Goal: Navigation & Orientation: Find specific page/section

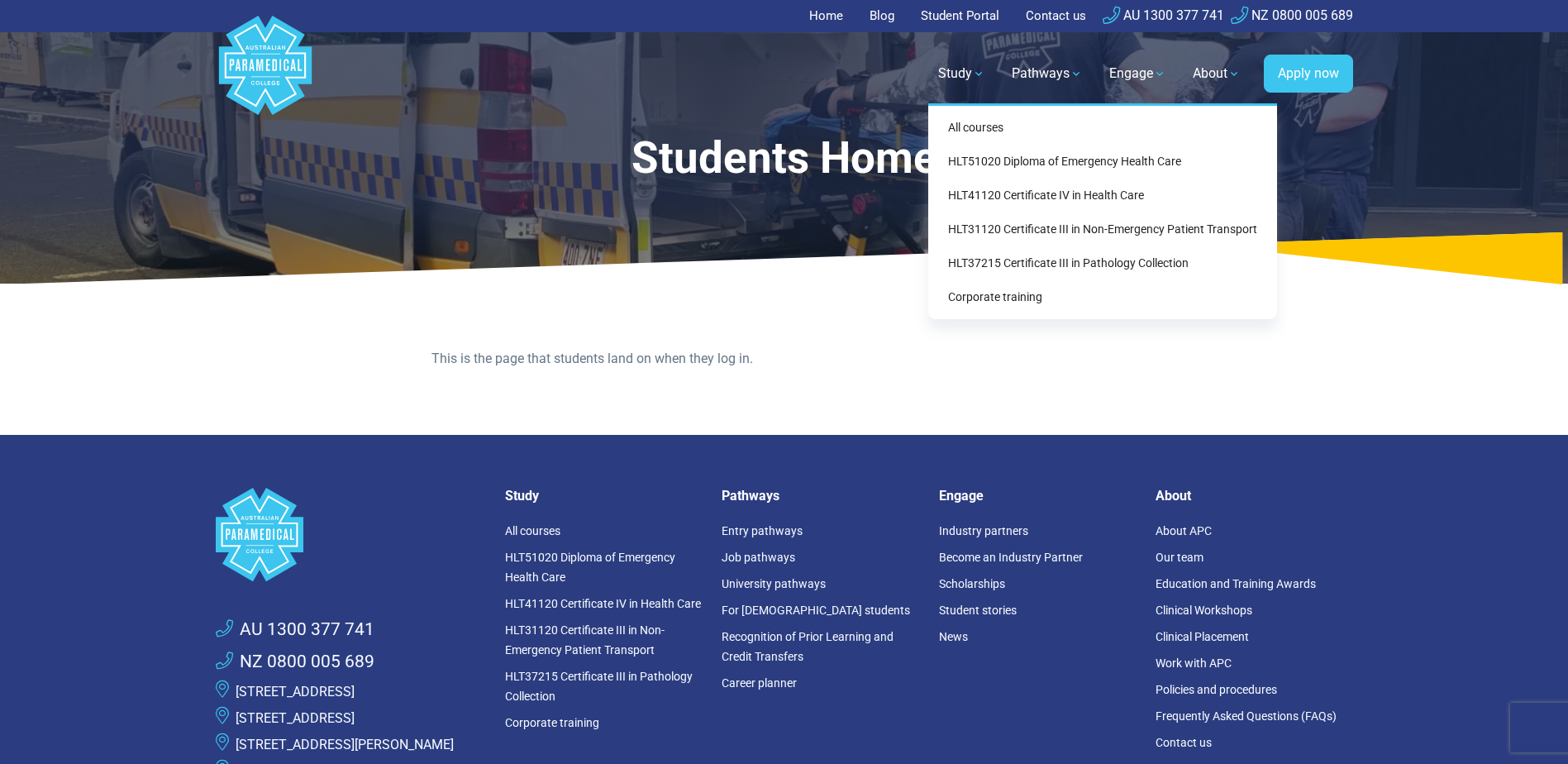
click at [955, 79] on link "Study" at bounding box center [961, 73] width 67 height 46
click at [983, 122] on link "All courses" at bounding box center [1103, 127] width 335 height 30
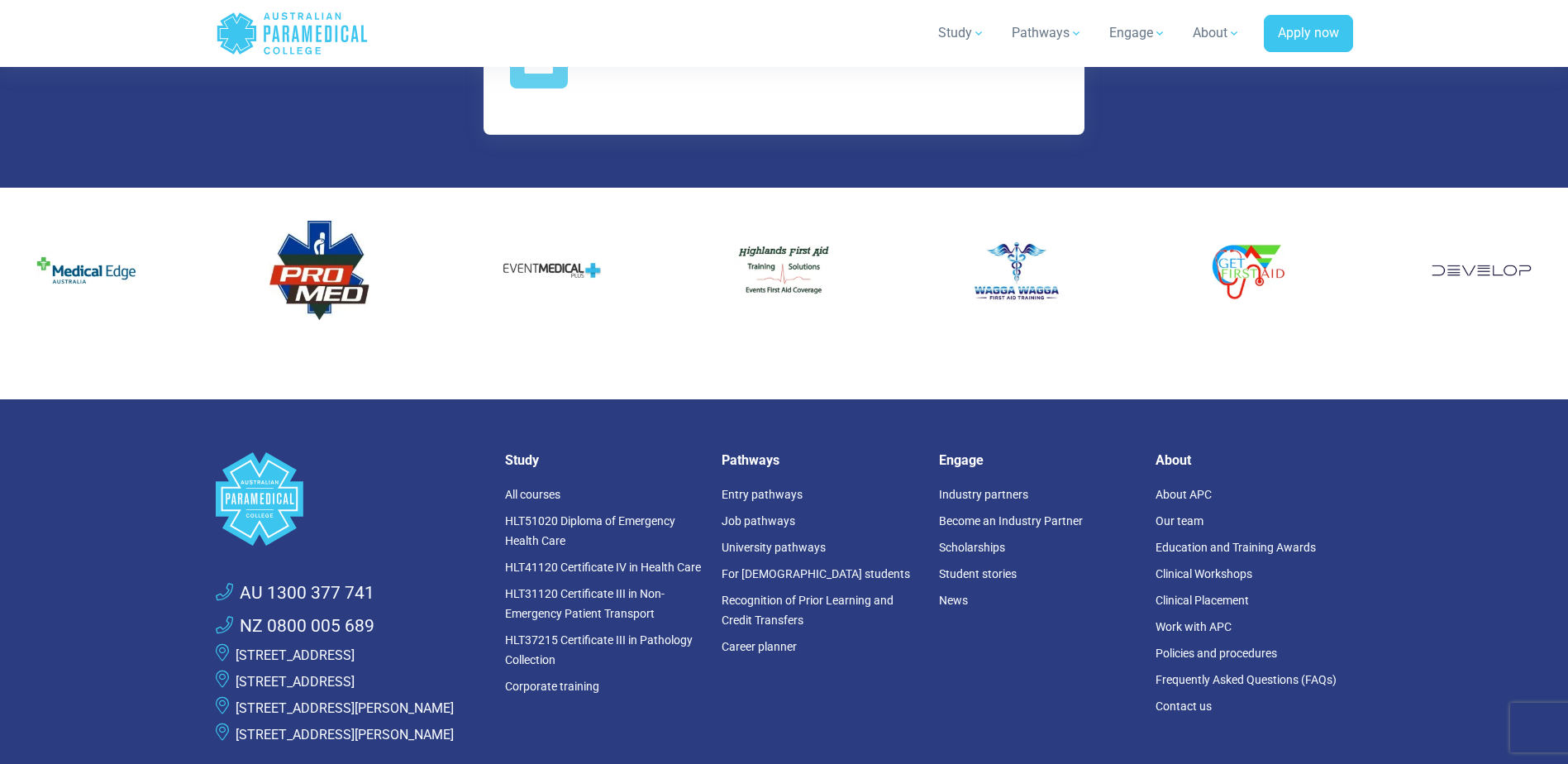
scroll to position [2233, 0]
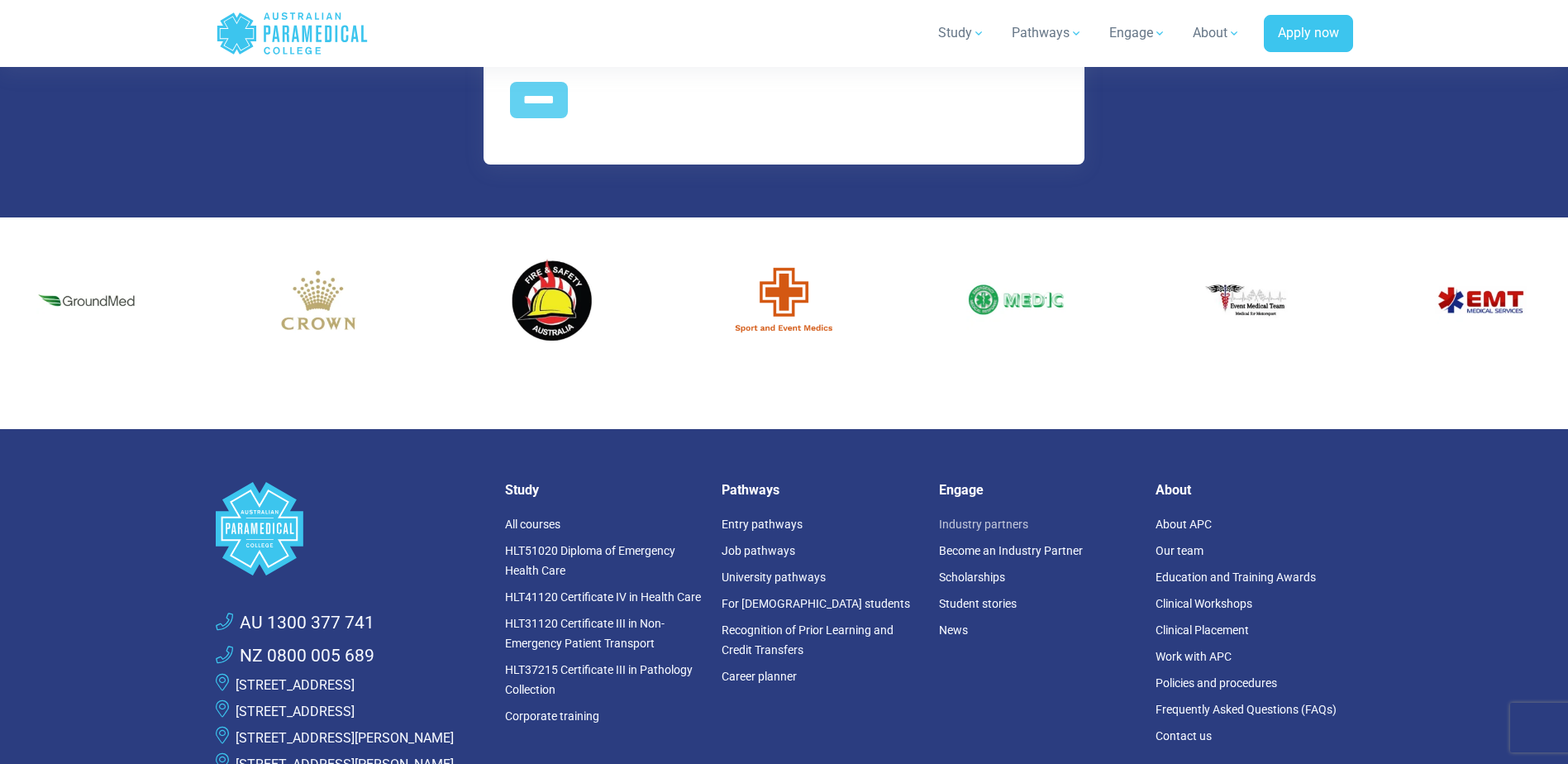
click at [960, 526] on link "Industry partners" at bounding box center [984, 525] width 90 height 14
click at [958, 547] on link "Become an Industry Partner" at bounding box center [1010, 551] width 143 height 14
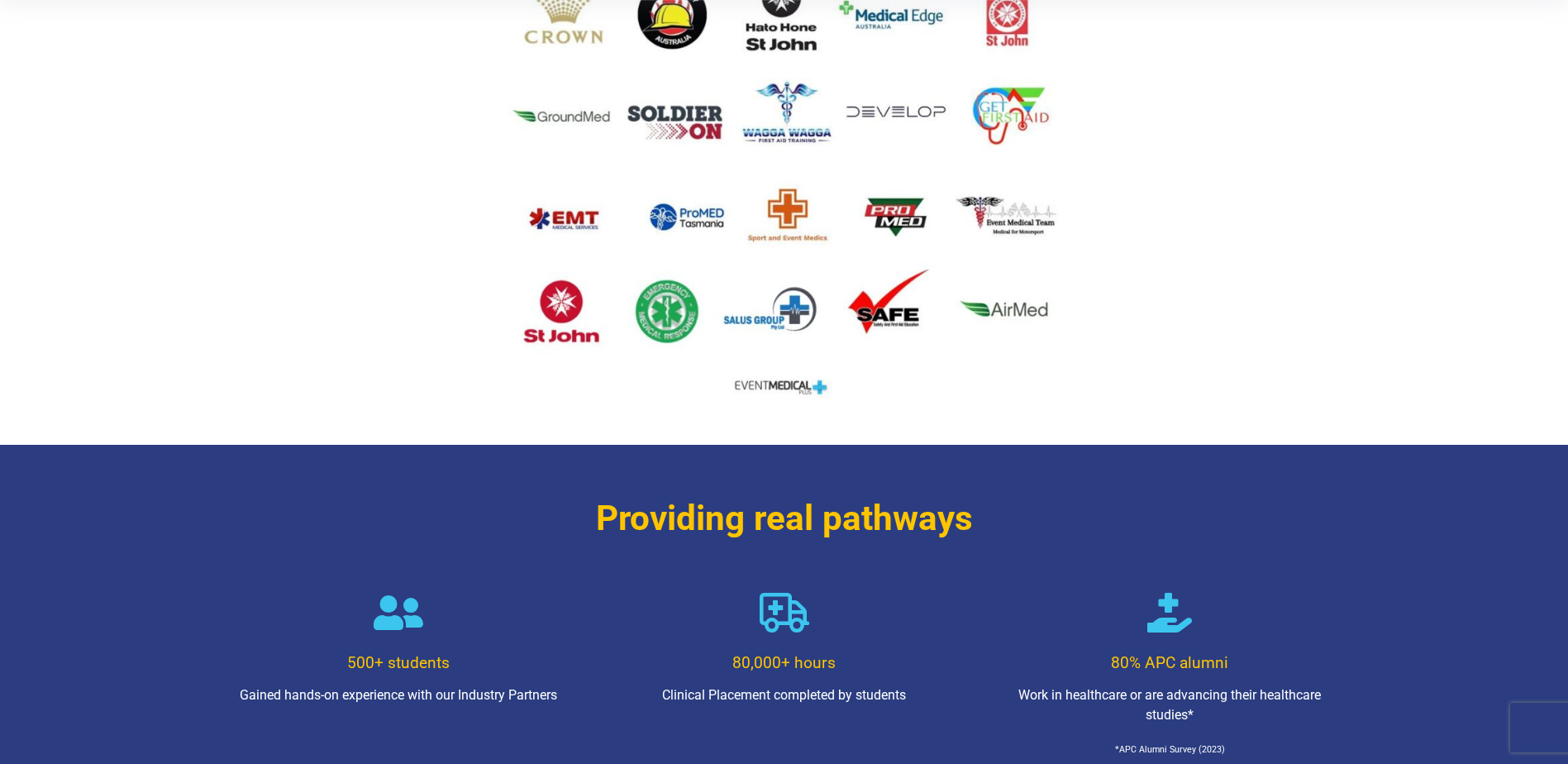
scroll to position [744, 0]
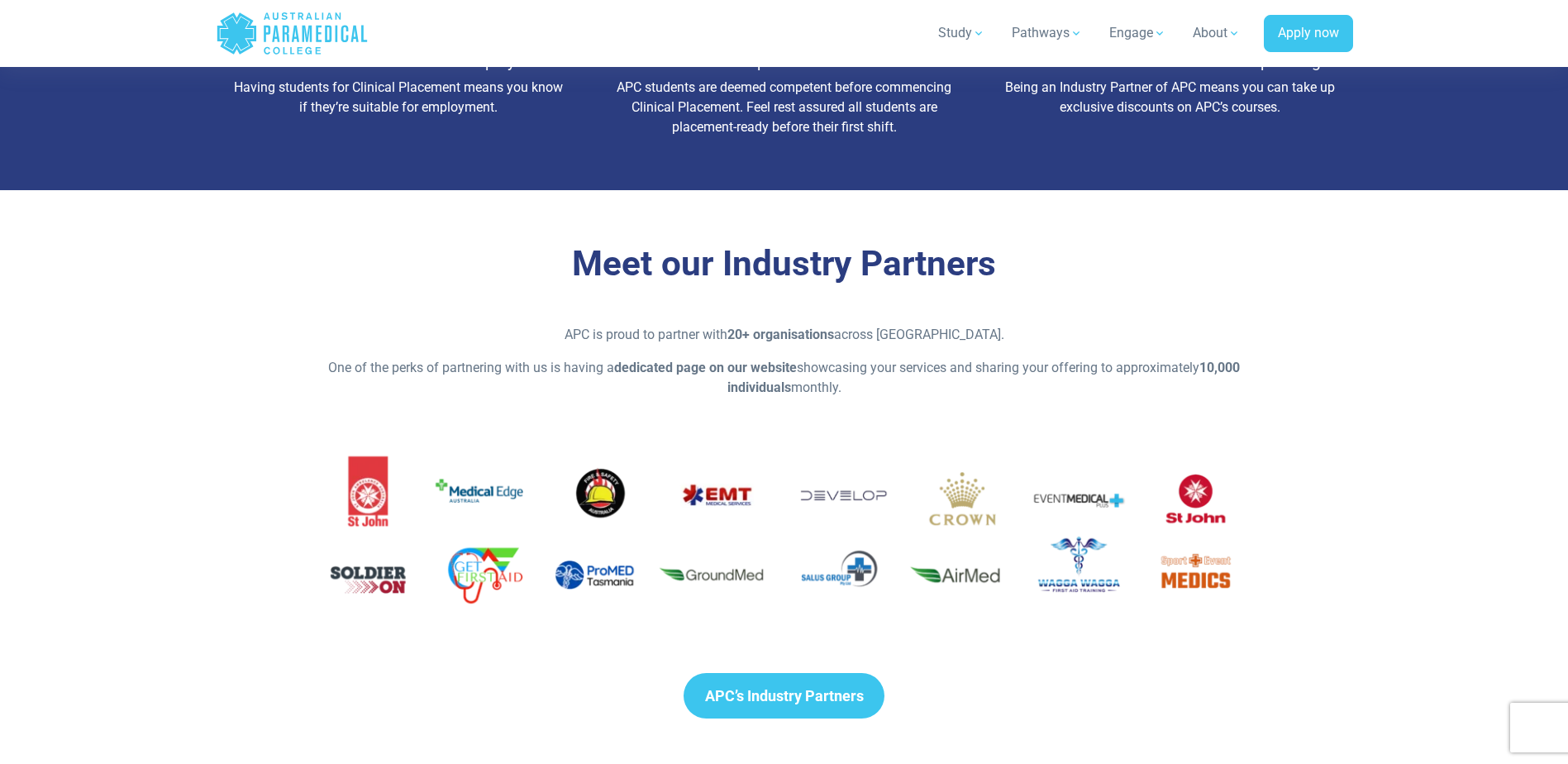
scroll to position [992, 0]
